Goal: Task Accomplishment & Management: Complete application form

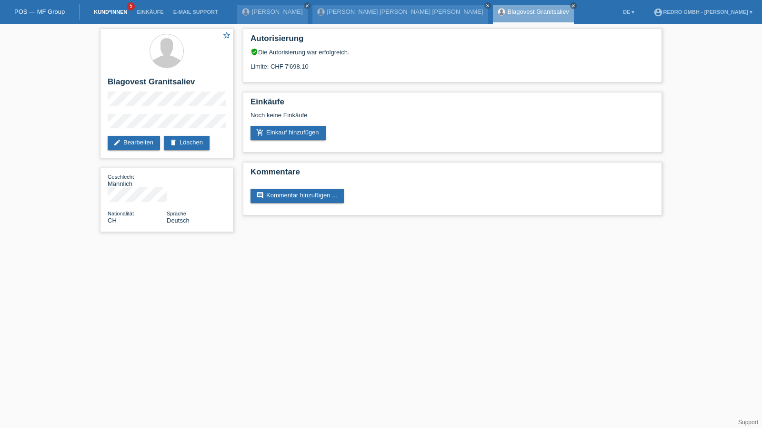
click at [117, 9] on link "Kund*innen" at bounding box center [110, 12] width 43 height 6
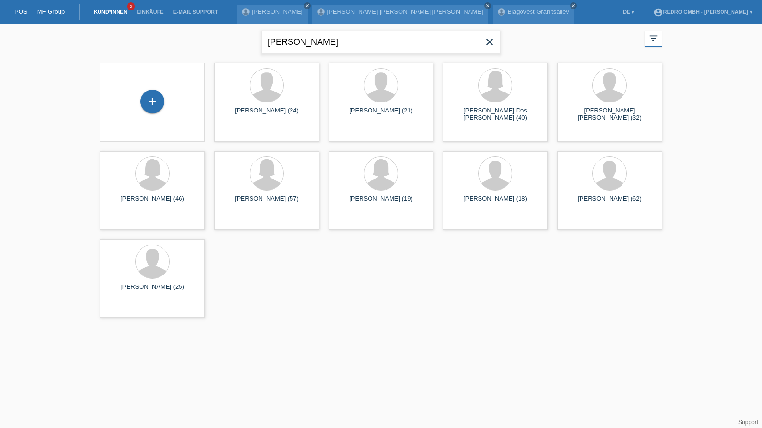
click at [312, 38] on input "Aldin Dzemaili" at bounding box center [381, 42] width 238 height 22
type input "tüysüz"
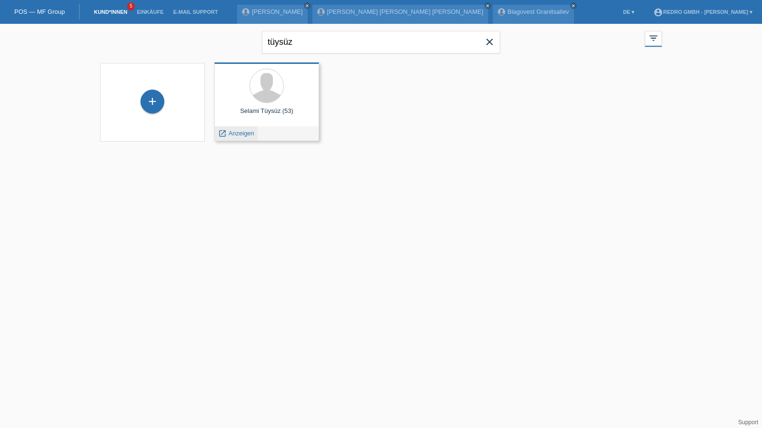
click at [245, 135] on span "Anzeigen" at bounding box center [242, 133] width 26 height 7
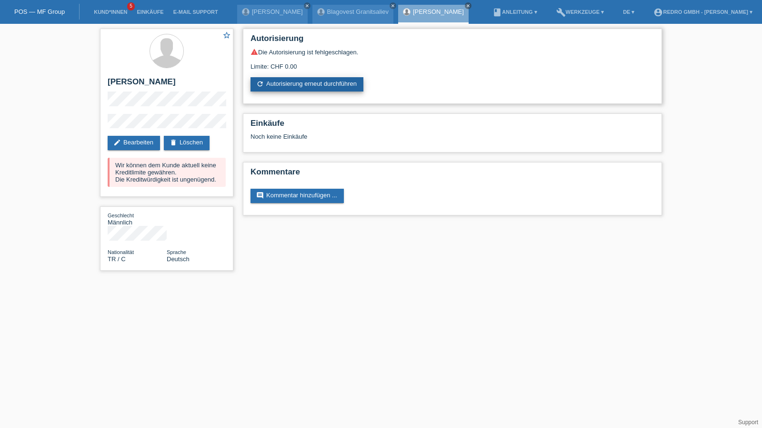
click at [306, 83] on link "refresh Autorisierung erneut durchführen" at bounding box center [307, 84] width 113 height 14
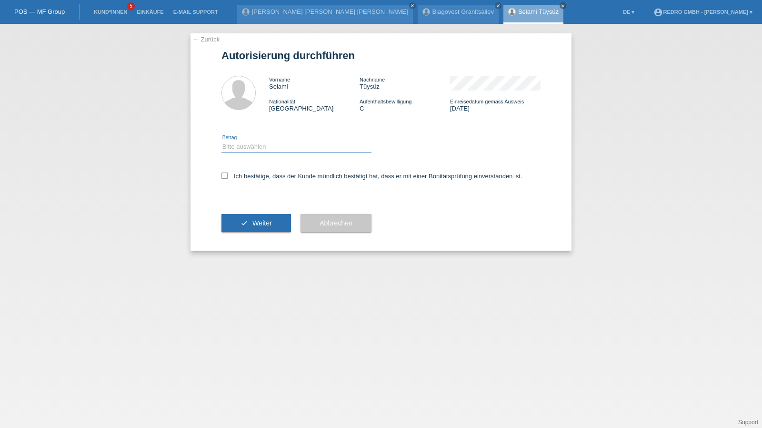
drag, startPoint x: 273, startPoint y: 143, endPoint x: 270, endPoint y: 151, distance: 8.1
click at [273, 143] on select "Bitte auswählen CHF 1.00 - CHF 499.00 CHF 500.00 - CHF 1'999.00 CHF 2'000.00 - …" at bounding box center [297, 146] width 150 height 11
select select "1"
click at [222, 141] on select "Bitte auswählen CHF 1.00 - CHF 499.00 CHF 500.00 - CHF 1'999.00 CHF 2'000.00 - …" at bounding box center [297, 146] width 150 height 11
click at [251, 177] on label "Ich bestätige, dass der Kunde mündlich bestätigt hat, dass er mit einer Bonität…" at bounding box center [372, 175] width 301 height 7
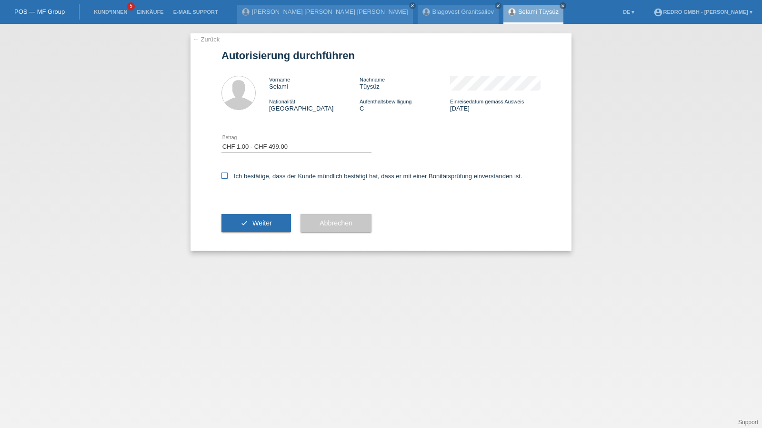
click at [228, 177] on input "Ich bestätige, dass der Kunde mündlich bestätigt hat, dass er mit einer Bonität…" at bounding box center [225, 175] width 6 height 6
checkbox input "true"
click at [242, 231] on button "check Weiter" at bounding box center [257, 223] width 70 height 18
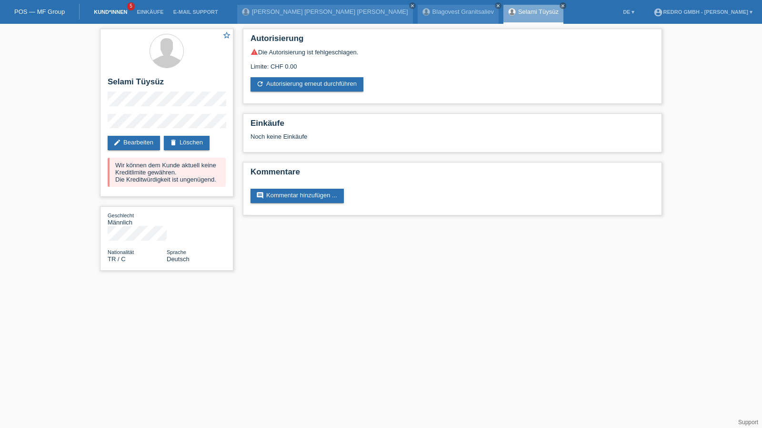
click at [118, 13] on link "Kund*innen" at bounding box center [110, 12] width 43 height 6
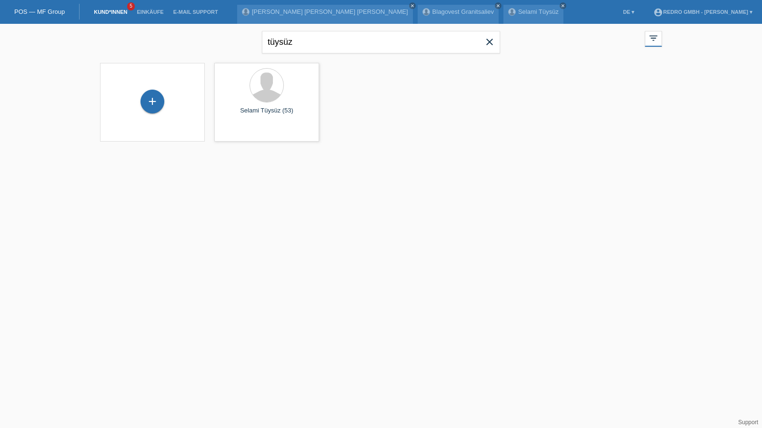
drag, startPoint x: 152, startPoint y: 103, endPoint x: 350, endPoint y: 70, distance: 201.0
click at [151, 103] on div "+" at bounding box center [152, 101] width 23 height 16
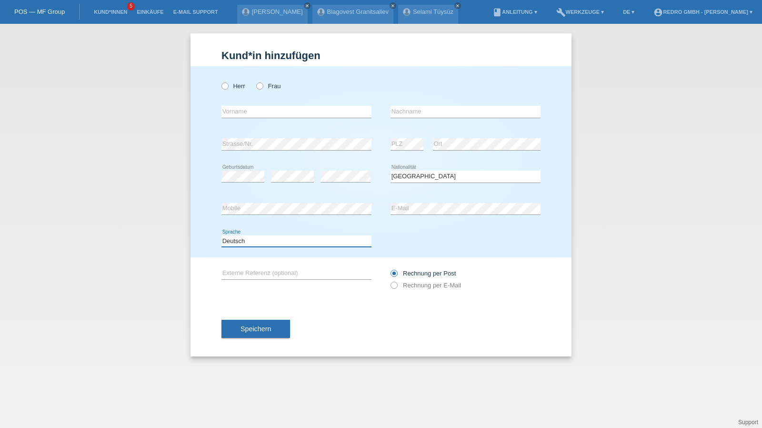
click at [272, 243] on select "Deutsch Français Italiano English" at bounding box center [297, 240] width 150 height 11
select select "it"
click at [222, 235] on select "Deutsch Français Italiano English" at bounding box center [297, 240] width 150 height 11
click at [259, 329] on span "Speichern" at bounding box center [256, 329] width 30 height 8
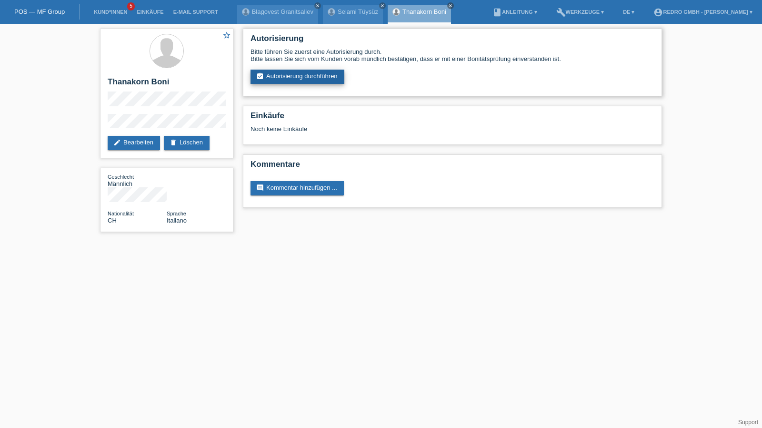
click at [318, 81] on link "assignment_turned_in Autorisierung durchführen" at bounding box center [298, 77] width 94 height 14
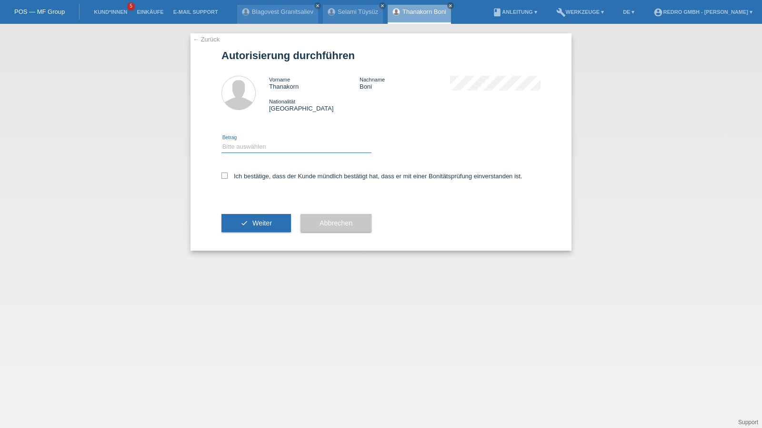
click at [264, 145] on select "Bitte auswählen CHF 1.00 - CHF 499.00 CHF 500.00 - CHF 1'999.00 CHF 2'000.00 - …" at bounding box center [297, 146] width 150 height 11
select select "1"
click at [222, 141] on select "Bitte auswählen CHF 1.00 - CHF 499.00 CHF 500.00 - CHF 1'999.00 CHF 2'000.00 - …" at bounding box center [297, 146] width 150 height 11
click at [243, 177] on label "Ich bestätige, dass der Kunde mündlich bestätigt hat, dass er mit einer Bonität…" at bounding box center [372, 175] width 301 height 7
click at [228, 177] on input "Ich bestätige, dass der Kunde mündlich bestätigt hat, dass er mit einer Bonität…" at bounding box center [225, 175] width 6 height 6
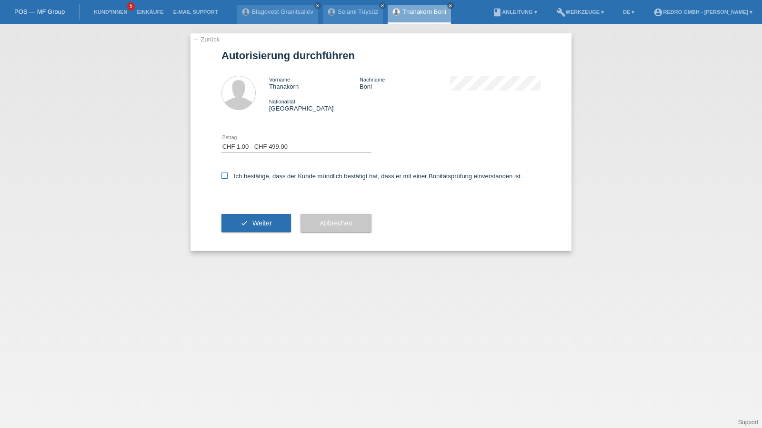
checkbox input "true"
click at [236, 230] on button "check Weiter" at bounding box center [257, 223] width 70 height 18
